Goal: Manage account settings

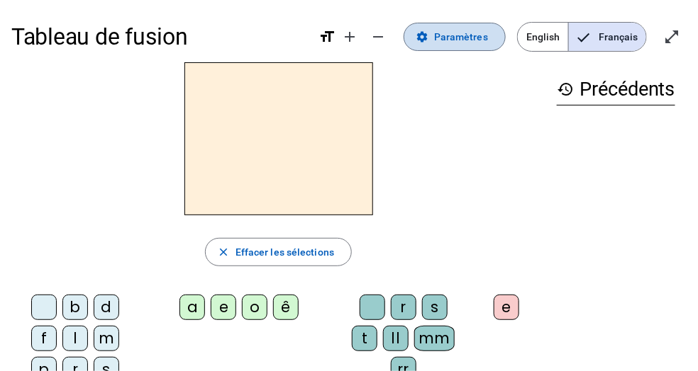
click at [477, 35] on span "Paramètres" at bounding box center [461, 36] width 54 height 17
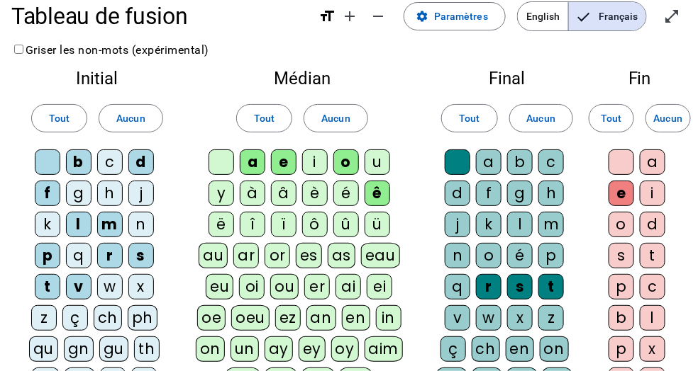
scroll to position [23, 0]
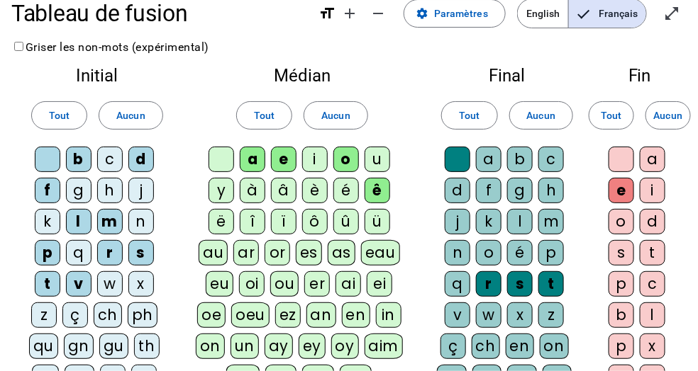
click at [364, 156] on div "u" at bounding box center [377, 160] width 26 height 26
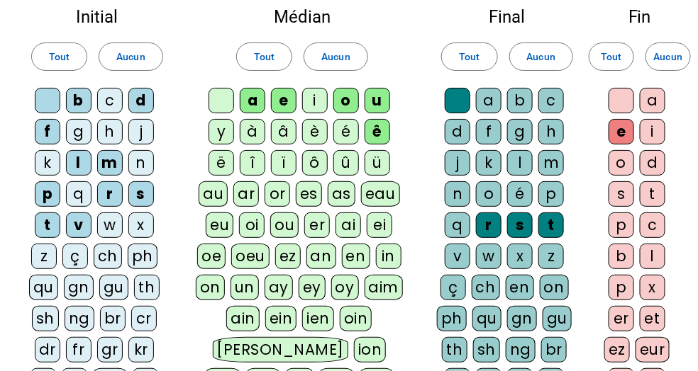
scroll to position [82, 0]
click at [302, 101] on div "i" at bounding box center [315, 101] width 26 height 26
click at [521, 128] on div "g" at bounding box center [520, 132] width 26 height 26
click at [462, 250] on div "v" at bounding box center [458, 257] width 26 height 26
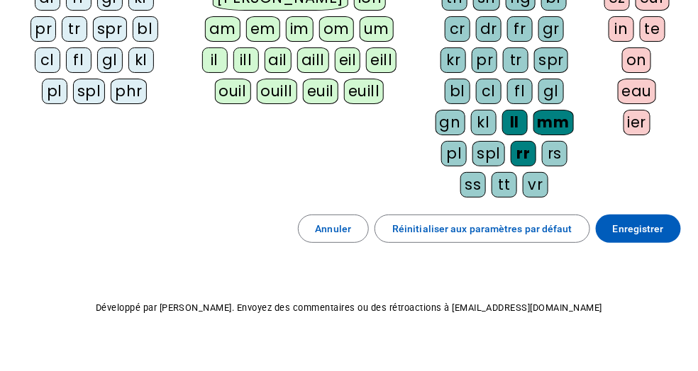
scroll to position [445, 0]
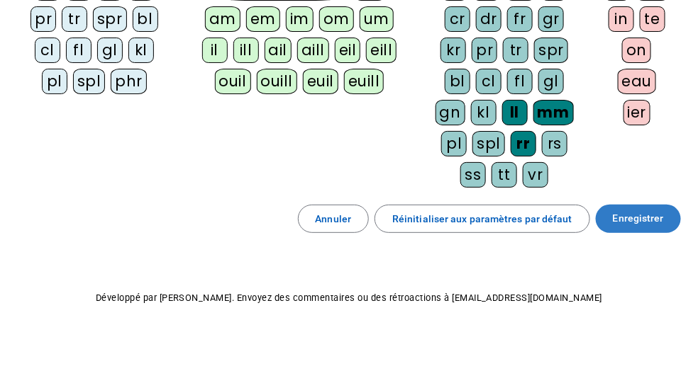
click at [637, 212] on span "Enregistrer" at bounding box center [638, 219] width 51 height 17
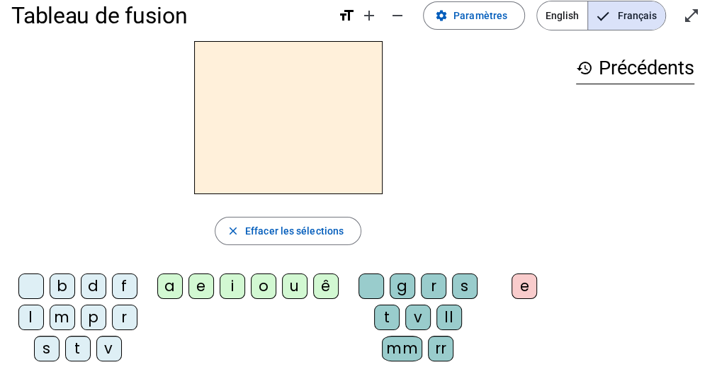
scroll to position [26, 0]
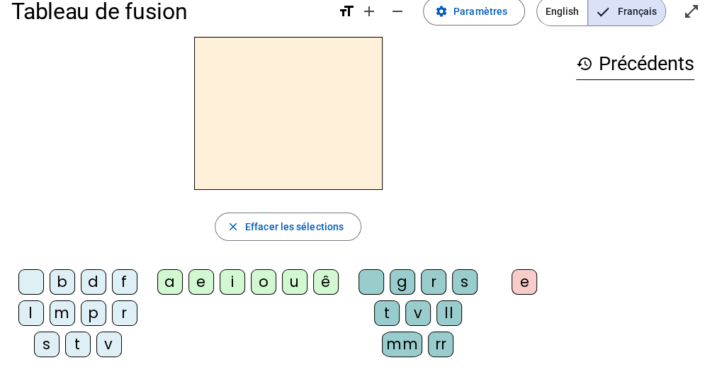
click at [116, 284] on div "f" at bounding box center [125, 282] width 26 height 26
click at [313, 284] on div "ê" at bounding box center [326, 282] width 26 height 26
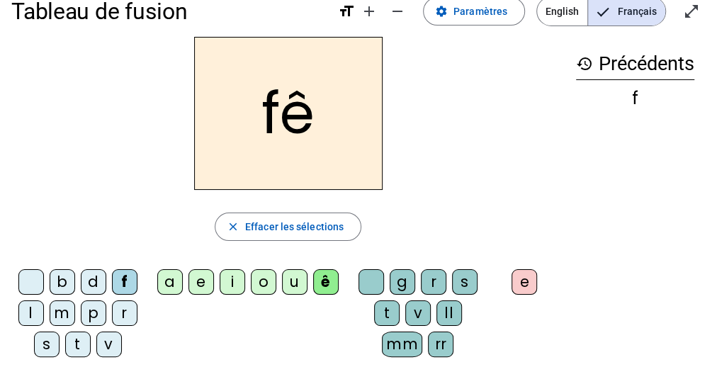
click at [388, 313] on div "t" at bounding box center [387, 314] width 26 height 26
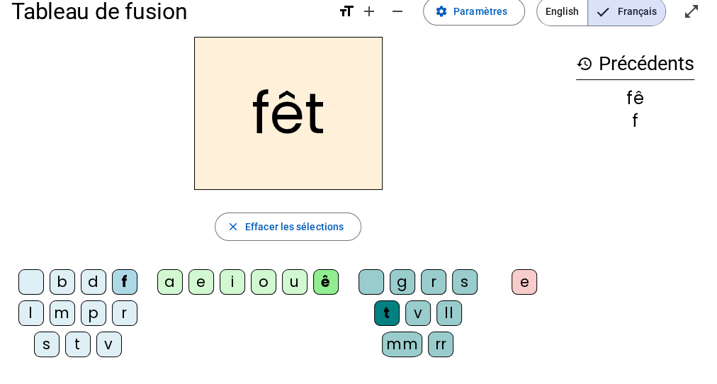
click at [526, 279] on div "e" at bounding box center [525, 282] width 26 height 26
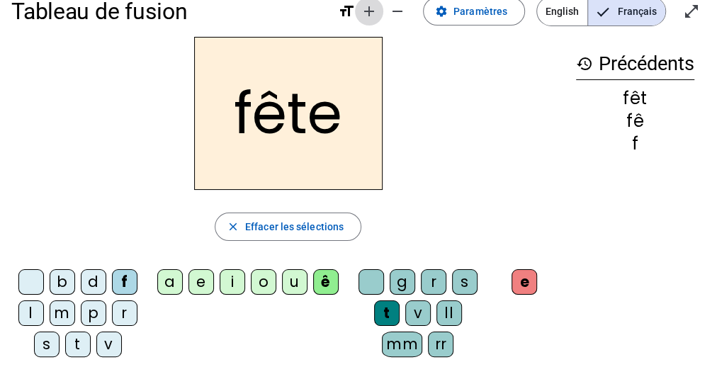
click at [376, 13] on mat-icon "add" at bounding box center [369, 11] width 17 height 17
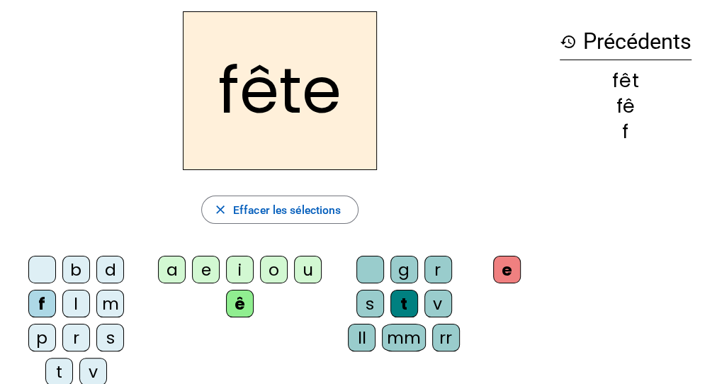
scroll to position [57, 0]
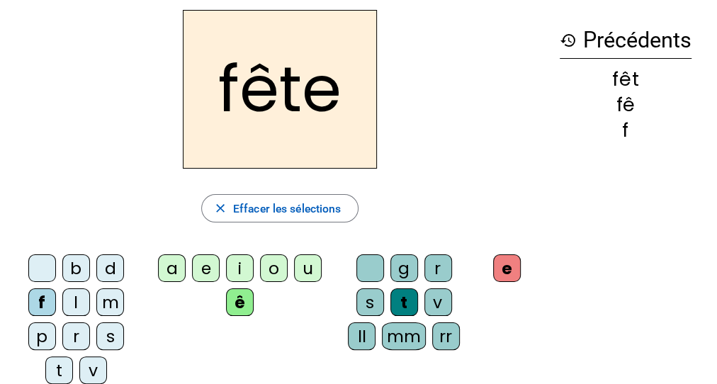
click at [357, 147] on h2 "fête" at bounding box center [280, 89] width 194 height 159
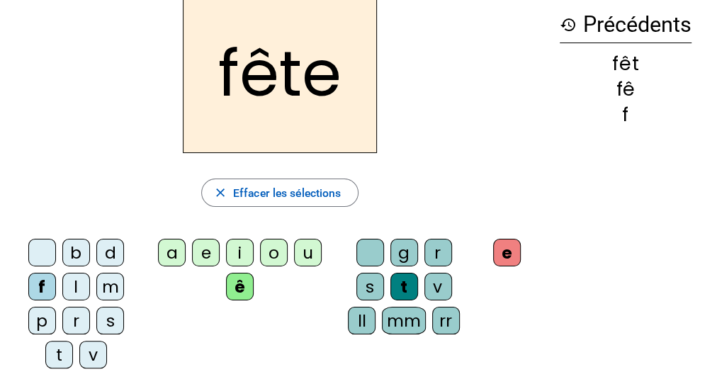
scroll to position [72, 0]
